Goal: Transaction & Acquisition: Purchase product/service

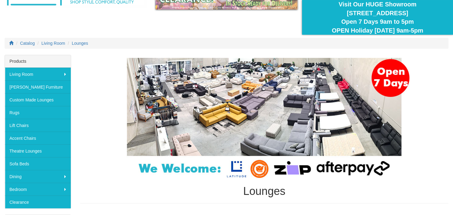
scroll to position [64, 0]
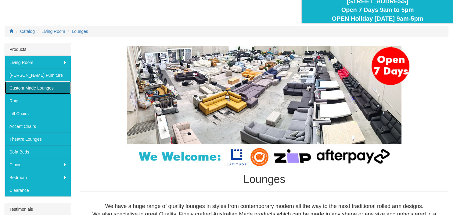
click at [30, 87] on link "Custom Made Lounges" at bounding box center [38, 87] width 66 height 13
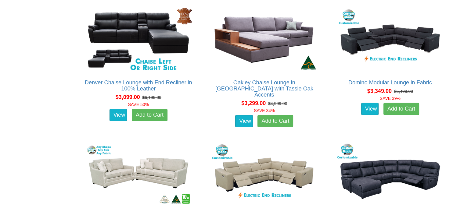
scroll to position [1804, 0]
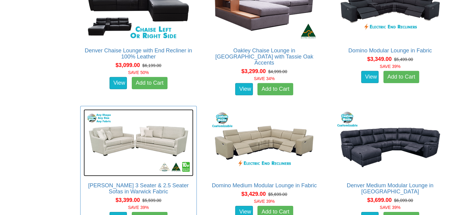
drag, startPoint x: 92, startPoint y: 129, endPoint x: 87, endPoint y: 125, distance: 6.7
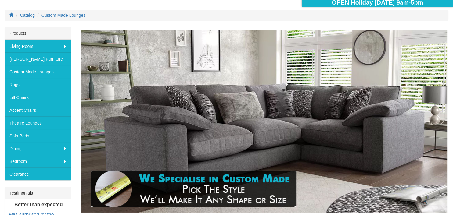
scroll to position [64, 0]
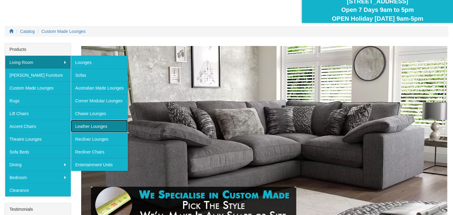
click at [94, 125] on link "Leather Lounges" at bounding box center [99, 126] width 57 height 13
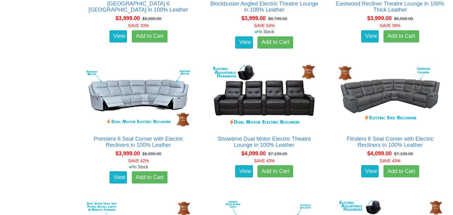
scroll to position [999, 0]
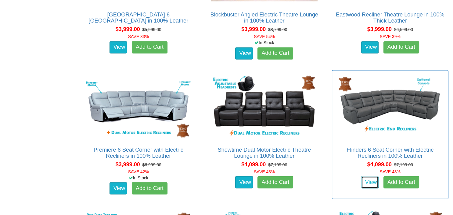
click at [373, 182] on link "View" at bounding box center [370, 182] width 18 height 12
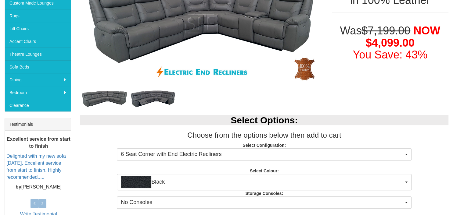
scroll to position [161, 0]
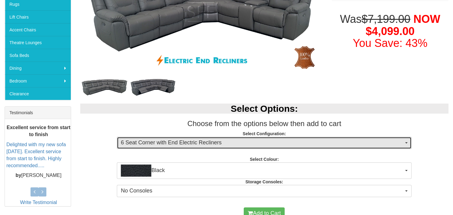
click at [402, 141] on span "6 Seat Corner with End Electric Recliners" at bounding box center [262, 143] width 283 height 8
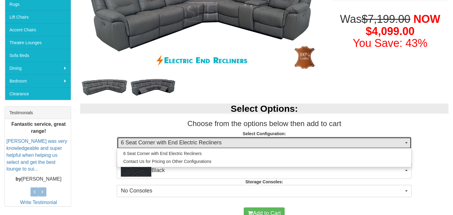
click at [402, 141] on span "6 Seat Corner with End Electric Recliners" at bounding box center [262, 143] width 283 height 8
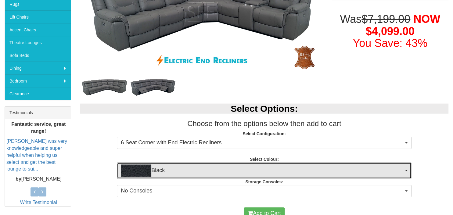
click at [408, 172] on button "Black" at bounding box center [264, 171] width 295 height 16
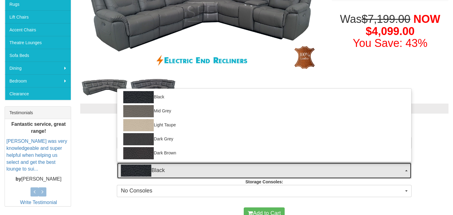
click at [407, 172] on button "Black" at bounding box center [264, 171] width 295 height 16
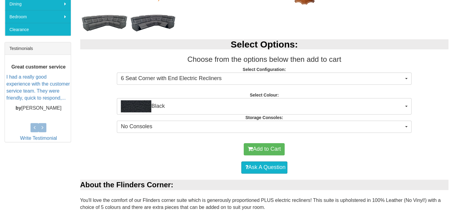
scroll to position [96, 0]
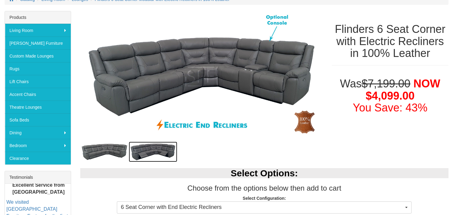
click at [151, 148] on img at bounding box center [153, 152] width 49 height 20
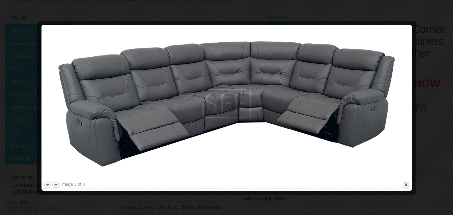
click at [405, 186] on button "close" at bounding box center [406, 185] width 8 height 8
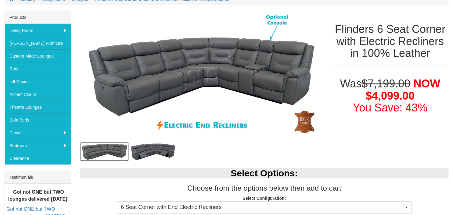
click at [112, 151] on img at bounding box center [104, 153] width 49 height 20
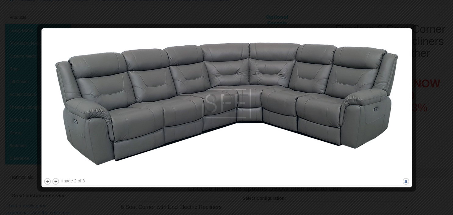
click at [407, 182] on button "close" at bounding box center [406, 182] width 8 height 8
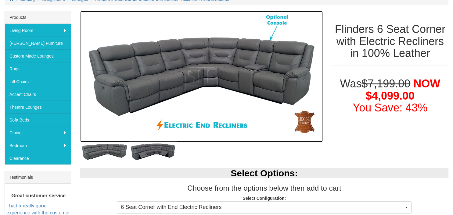
click at [251, 75] on img at bounding box center [201, 77] width 243 height 132
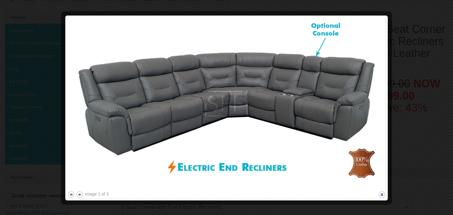
click at [381, 193] on button "close" at bounding box center [382, 195] width 8 height 8
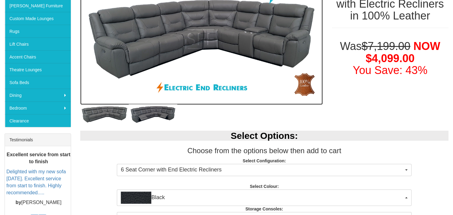
scroll to position [161, 0]
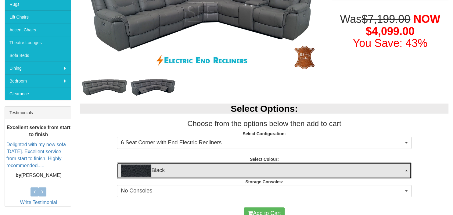
click at [406, 174] on button "Black" at bounding box center [264, 171] width 295 height 16
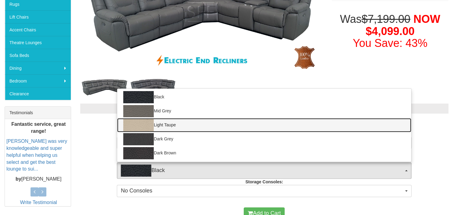
click at [175, 125] on link "Light Taupe" at bounding box center [264, 125] width 294 height 14
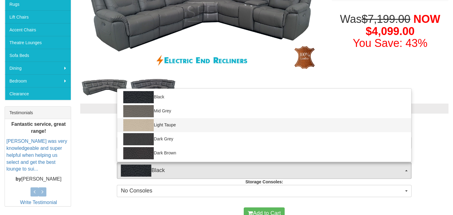
select select "1210"
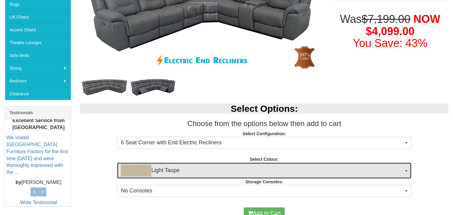
click at [405, 174] on button "Light Taupe" at bounding box center [264, 171] width 295 height 16
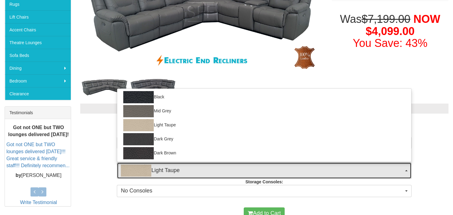
click at [405, 172] on button "Light Taupe" at bounding box center [264, 171] width 295 height 16
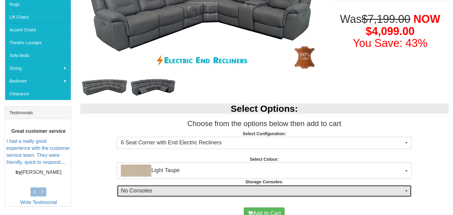
click at [407, 191] on span "button" at bounding box center [406, 191] width 2 height 1
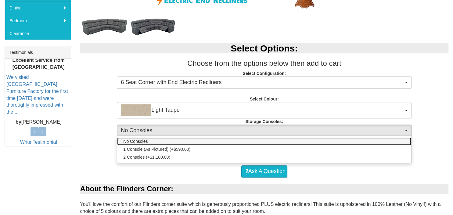
scroll to position [226, 0]
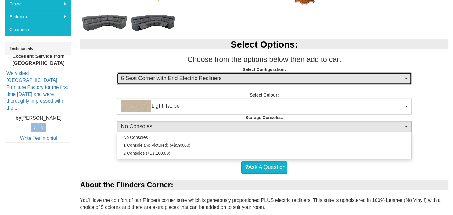
click at [409, 81] on button "6 Seat Corner with End Electric Recliners" at bounding box center [264, 79] width 295 height 12
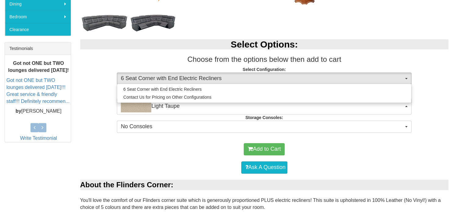
click at [373, 63] on h3 "Choose from the options below then add to cart" at bounding box center [264, 60] width 369 height 8
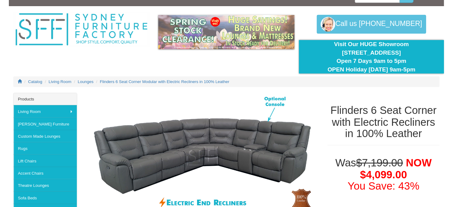
scroll to position [0, 0]
